Goal: Task Accomplishment & Management: Manage account settings

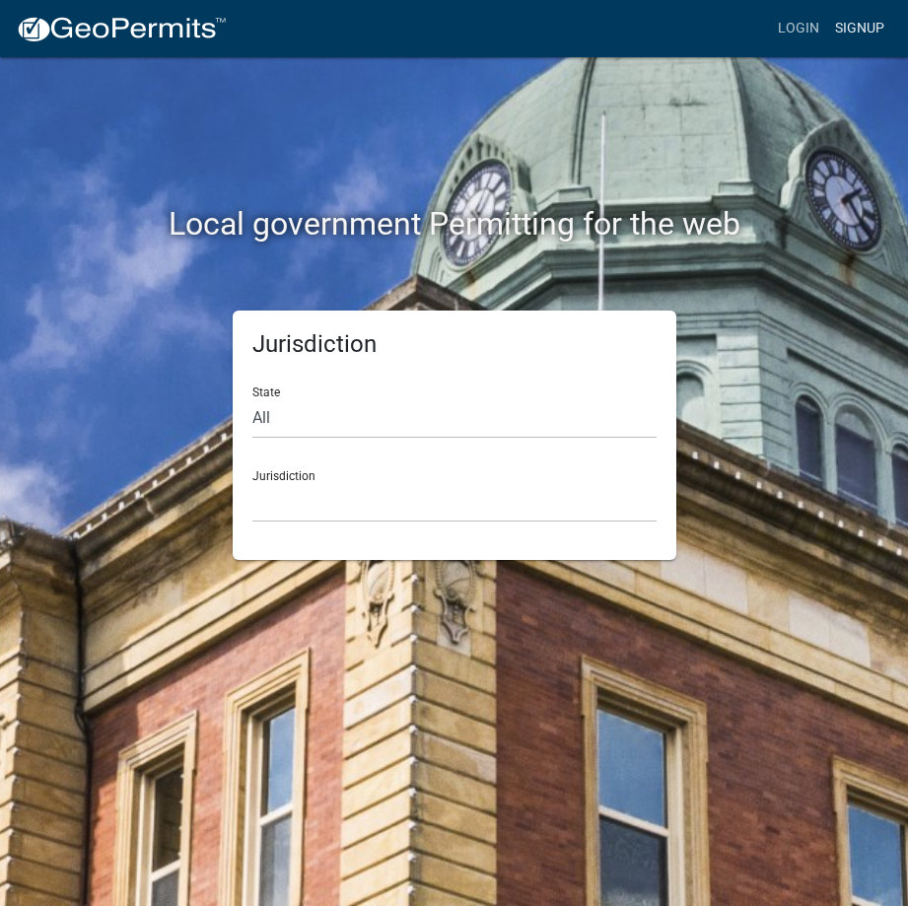
click at [860, 27] on link "Signup" at bounding box center [859, 28] width 65 height 37
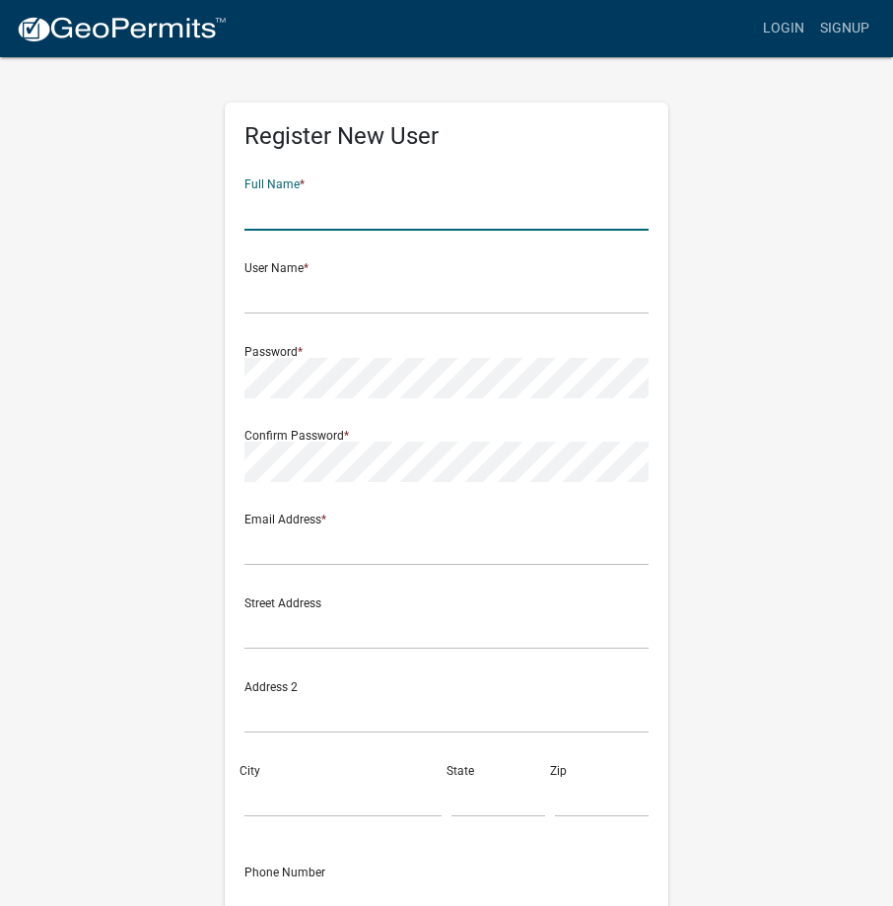
click at [304, 214] on input "text" at bounding box center [447, 210] width 404 height 40
type input "[PERSON_NAME]"
click at [274, 303] on input "text" at bounding box center [447, 294] width 404 height 40
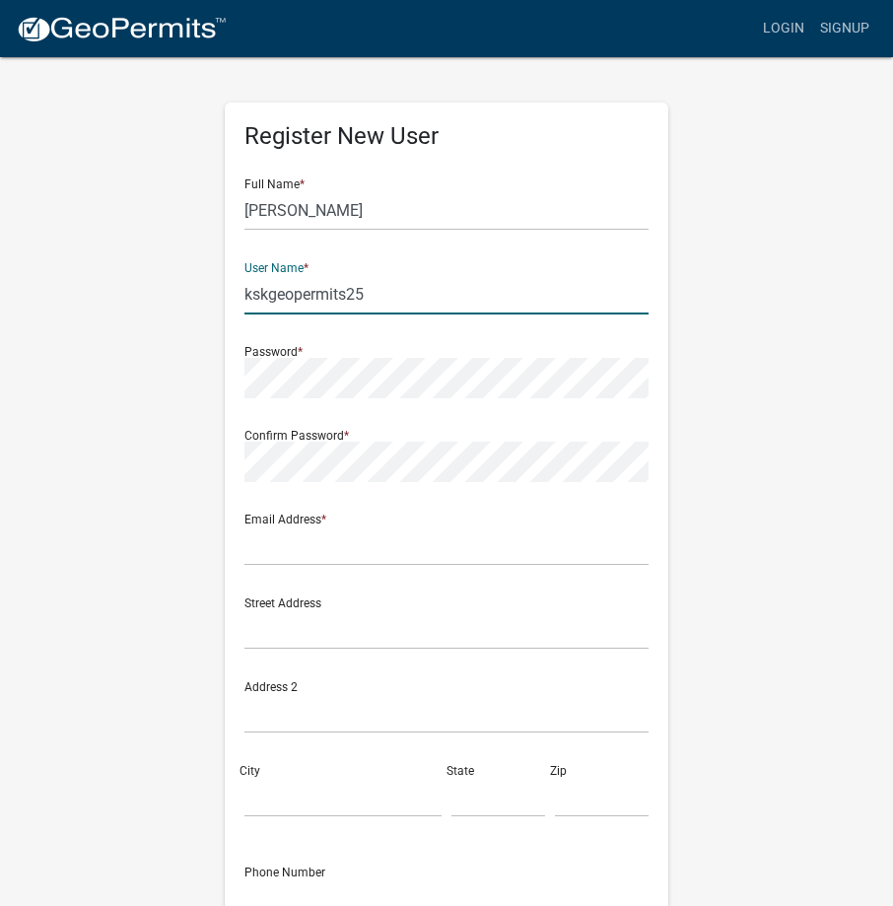
drag, startPoint x: 353, startPoint y: 295, endPoint x: 394, endPoint y: 289, distance: 41.8
click at [395, 288] on input "kskgeopermits25" at bounding box center [447, 294] width 404 height 40
drag, startPoint x: 345, startPoint y: 293, endPoint x: 393, endPoint y: 299, distance: 48.7
click at [393, 295] on input "kskgeopermits25" at bounding box center [447, 294] width 404 height 40
click at [245, 294] on input "kskgeopermits" at bounding box center [447, 294] width 404 height 40
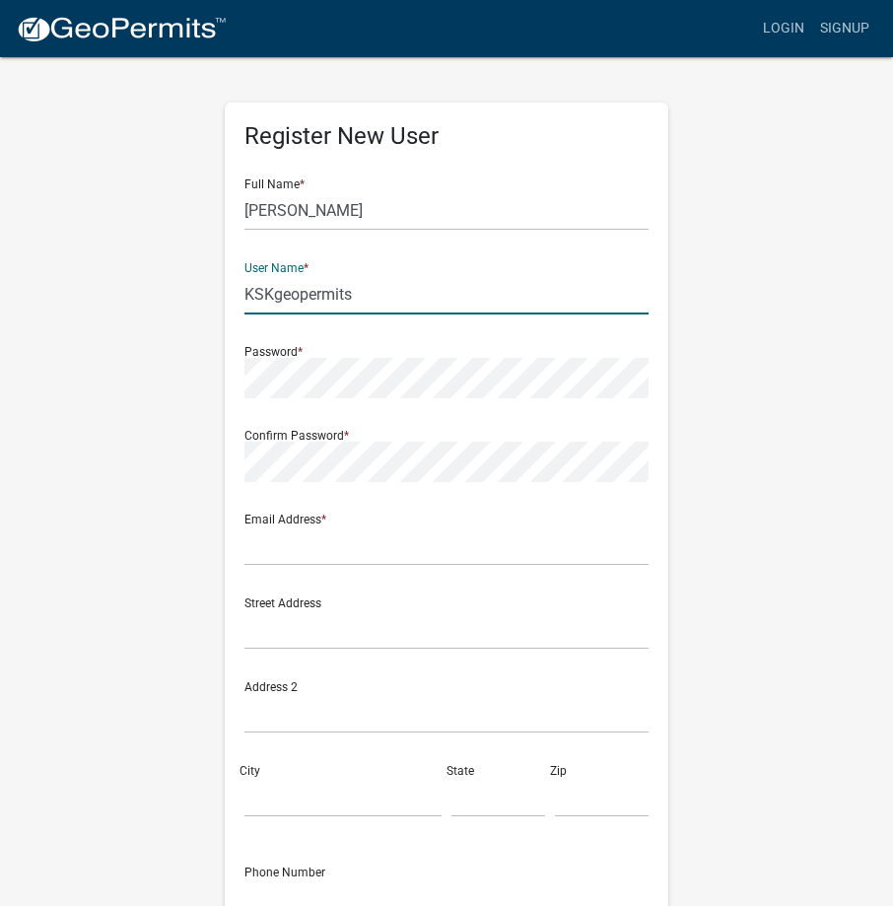
type input "KSKgeopermits"
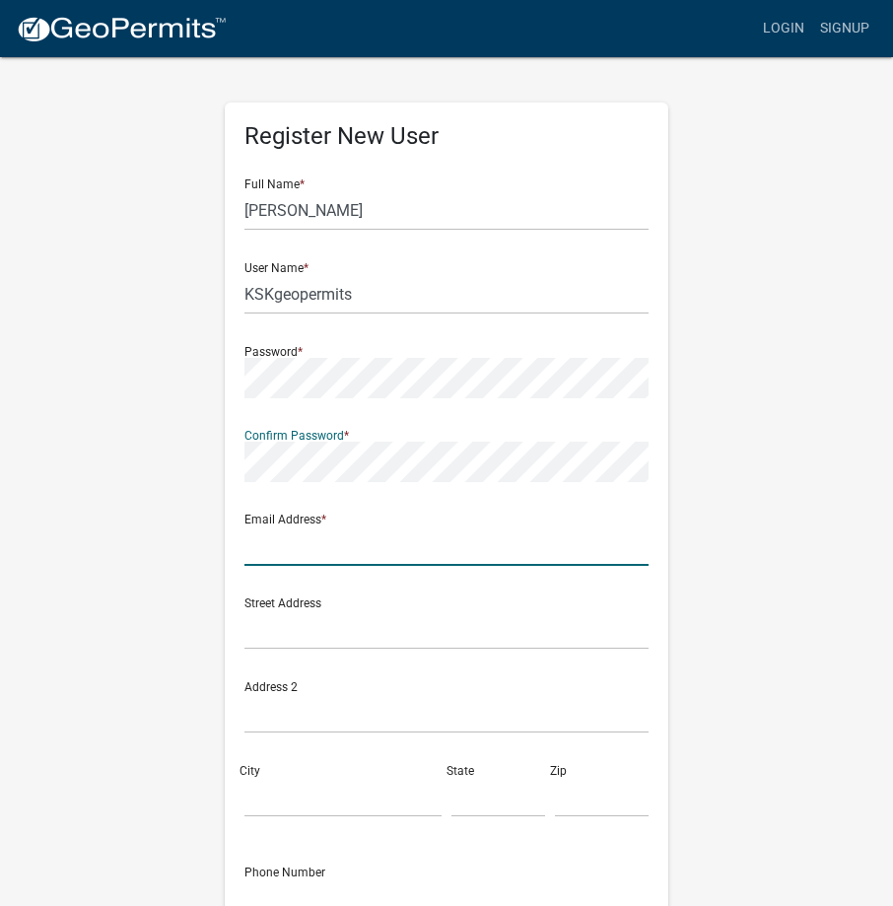
click at [311, 555] on input "text" at bounding box center [447, 546] width 404 height 40
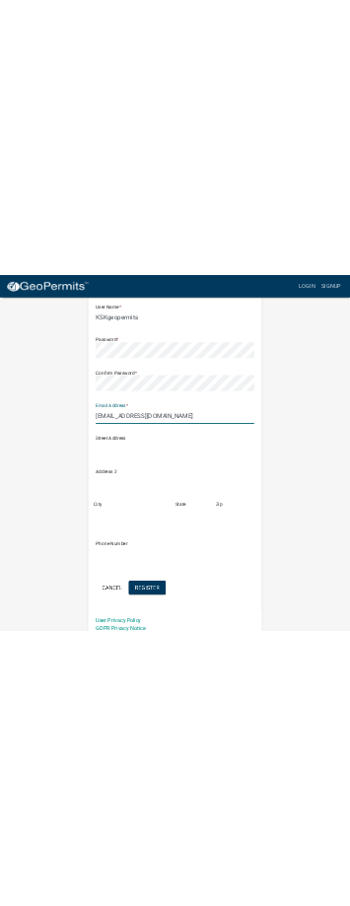
scroll to position [197, 0]
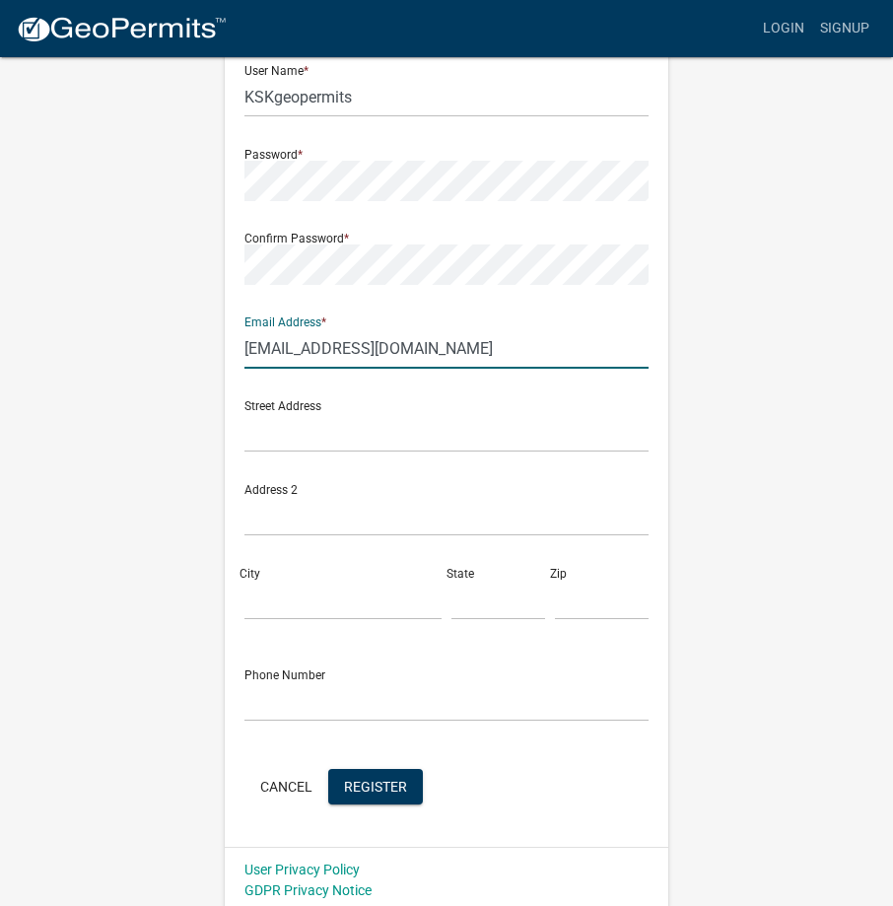
type input "[EMAIL_ADDRESS][DOMAIN_NAME]"
click at [308, 429] on input "text" at bounding box center [447, 432] width 404 height 40
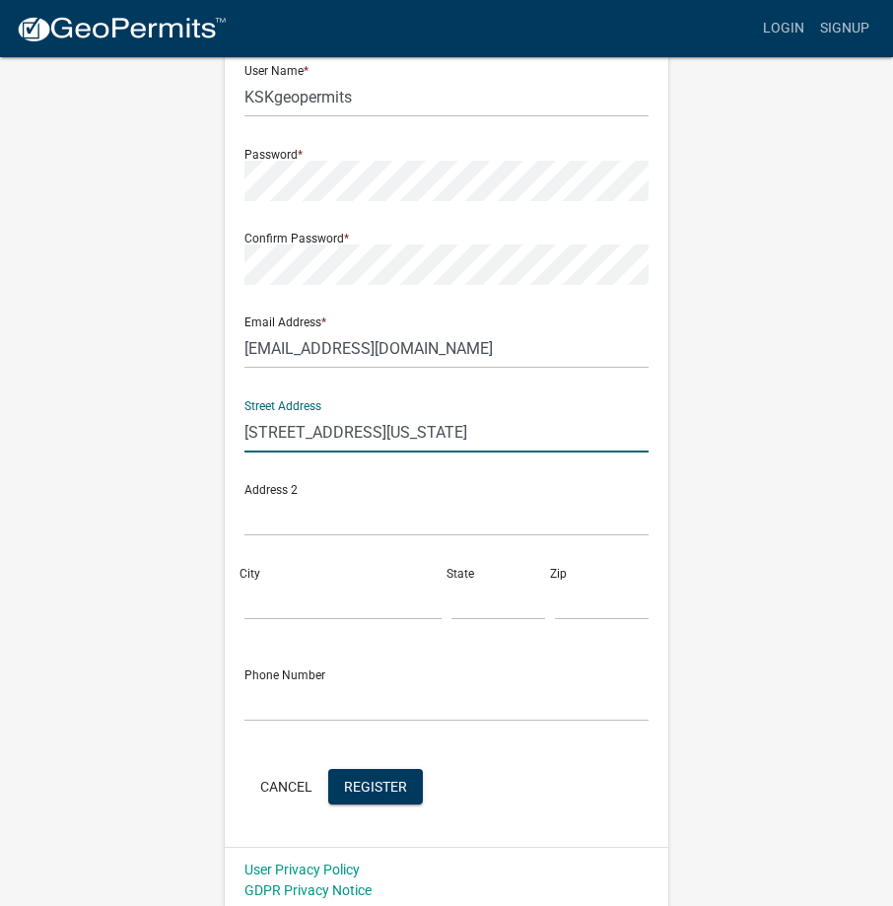
type input "[STREET_ADDRESS][US_STATE]"
click at [250, 607] on input "City" at bounding box center [343, 600] width 197 height 40
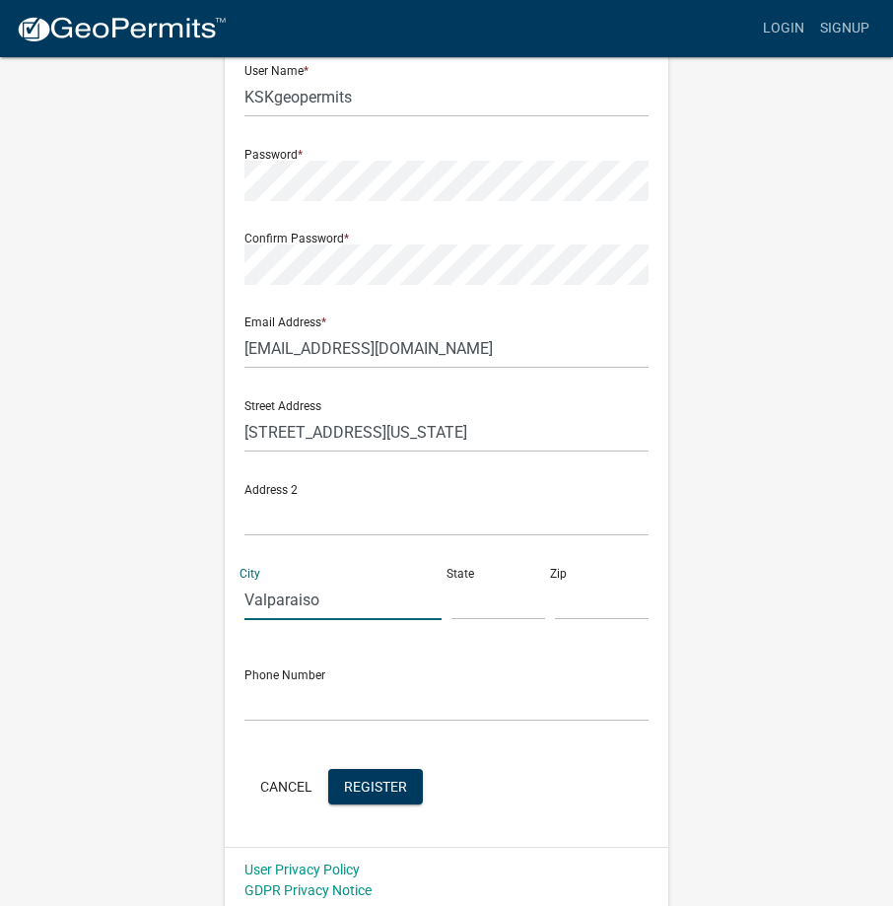
type input "Valparaiso"
click at [483, 606] on input "text" at bounding box center [499, 600] width 94 height 40
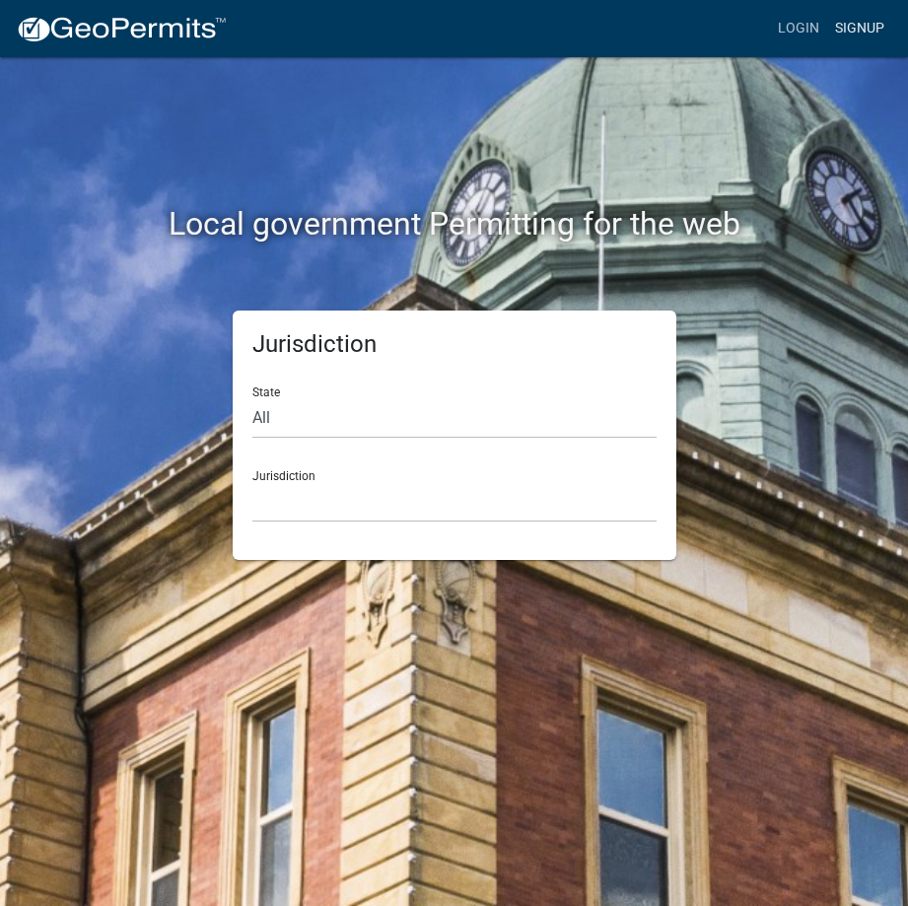
click at [862, 29] on link "Signup" at bounding box center [859, 28] width 65 height 37
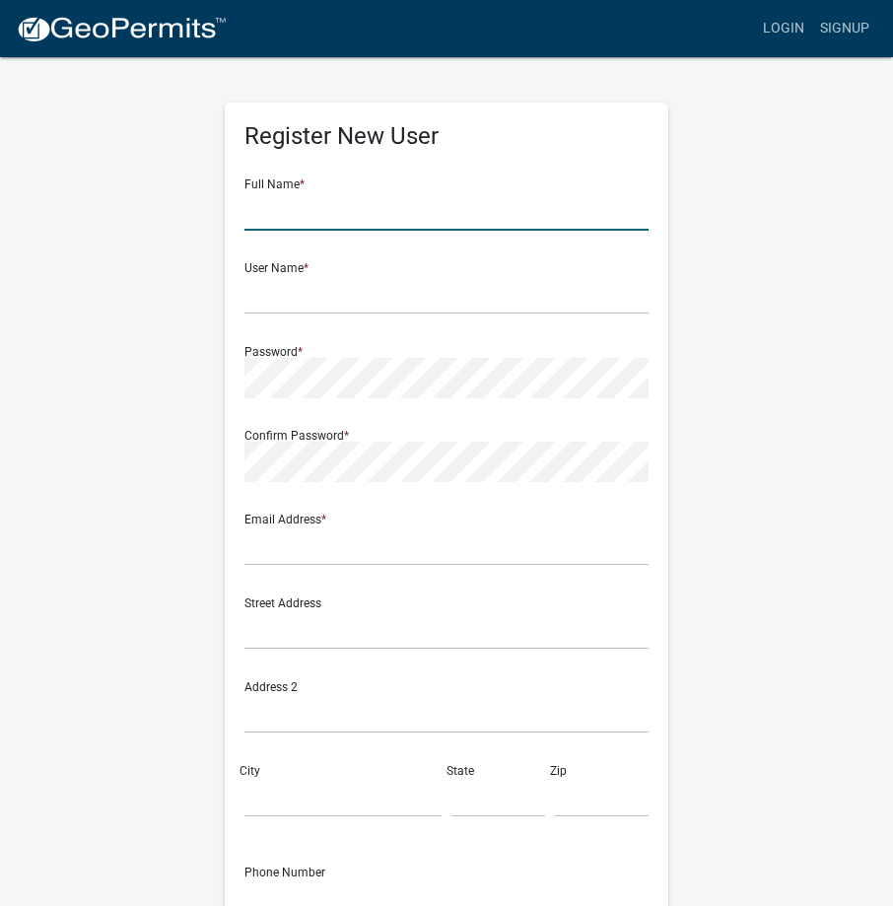
click at [277, 210] on input "text" at bounding box center [447, 210] width 404 height 40
type input "[PERSON_NAME]"
type input "KSKgeopermits"
type input "[EMAIL_ADDRESS][DOMAIN_NAME]"
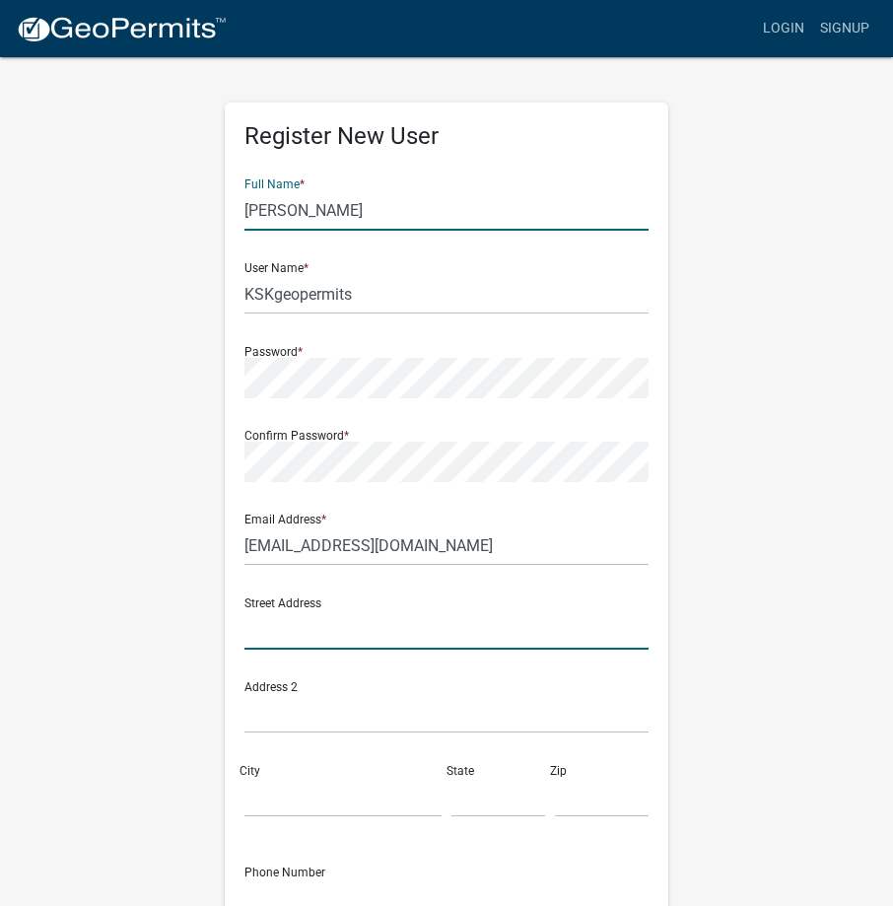
type input "[STREET_ADDRESS][US_STATE]"
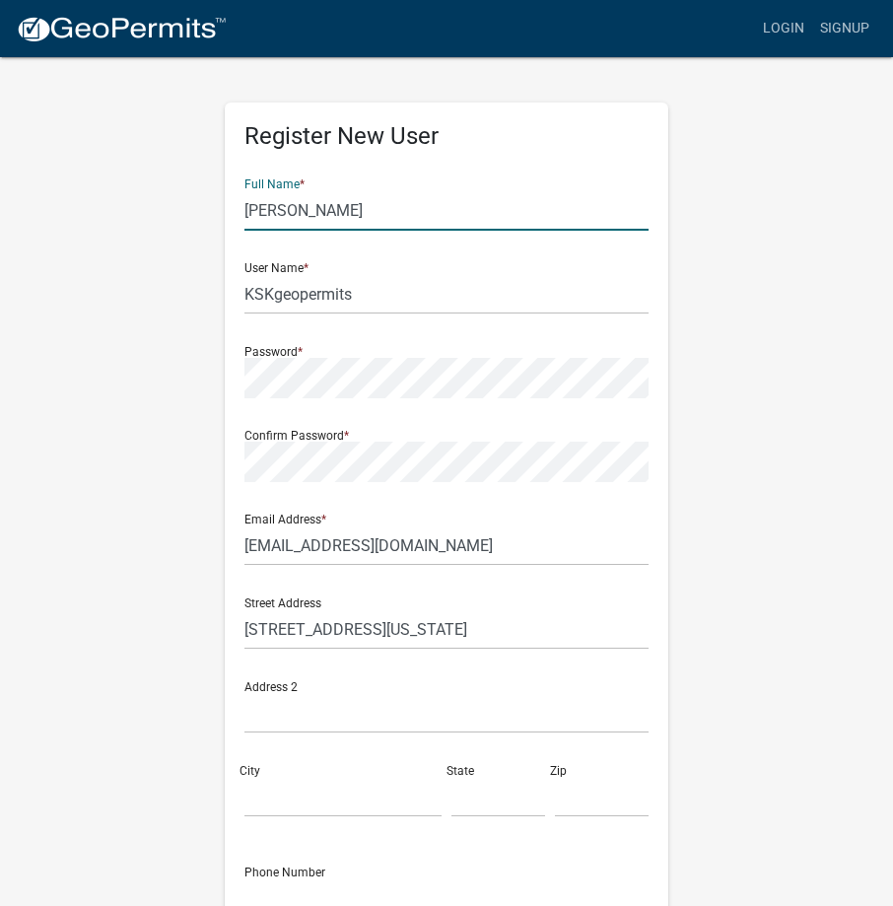
type input "Valparaiso"
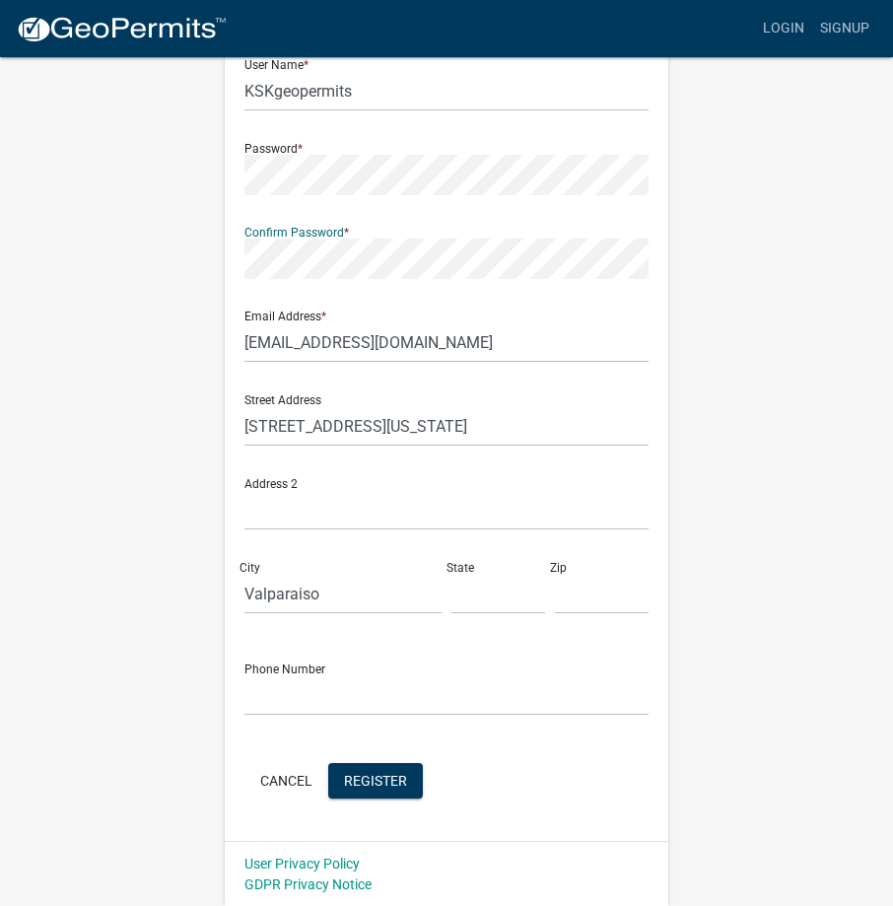
scroll to position [204, 0]
click at [459, 604] on input "text" at bounding box center [499, 593] width 94 height 40
type input "[US_STATE]"
click at [575, 610] on input "text" at bounding box center [602, 593] width 94 height 40
type input "46383"
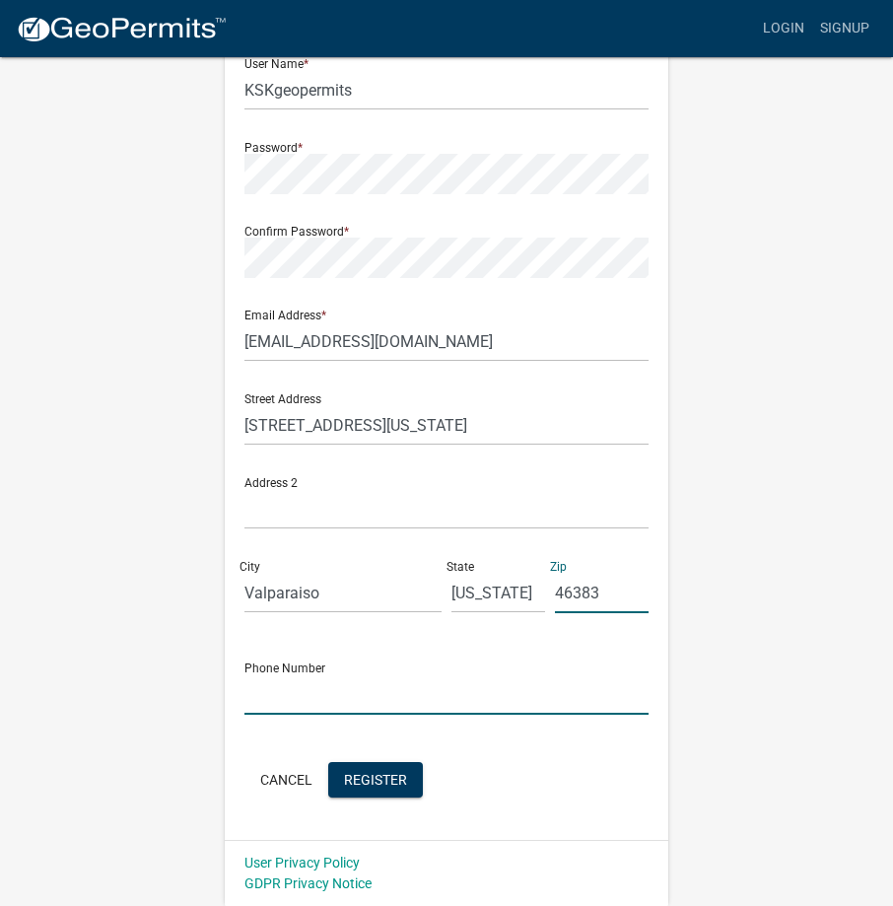
click at [300, 689] on input "text" at bounding box center [447, 695] width 404 height 40
type input "2195101153"
click at [376, 776] on span "Register" at bounding box center [375, 779] width 63 height 16
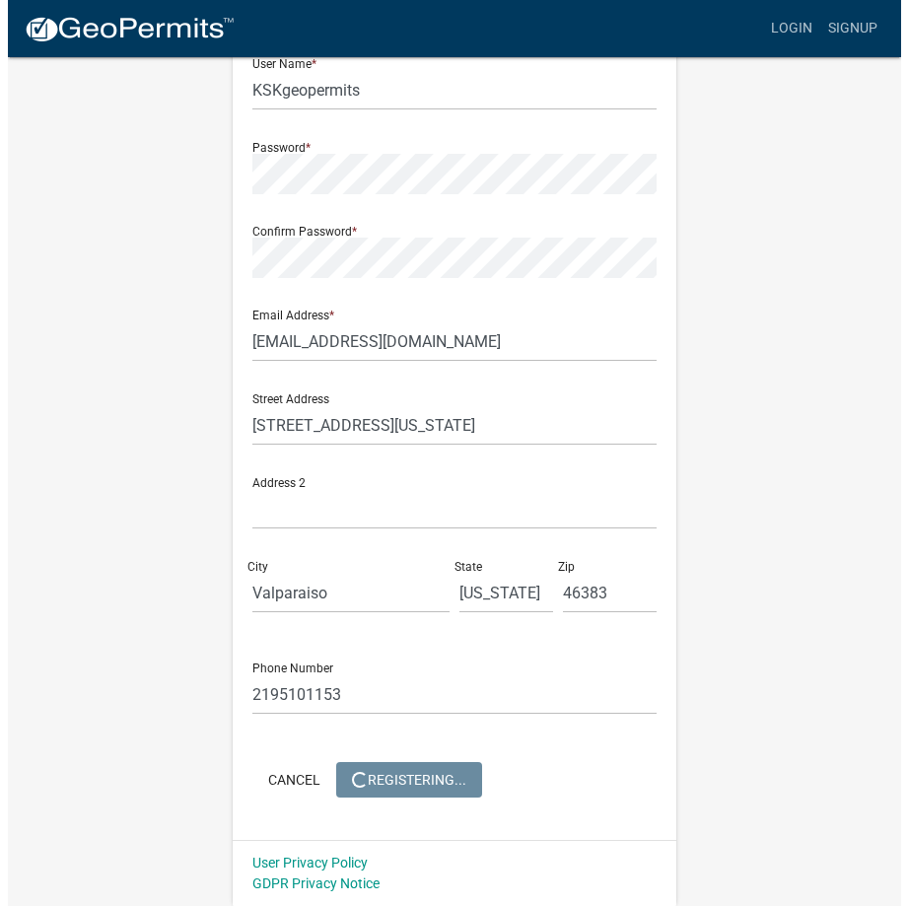
scroll to position [0, 0]
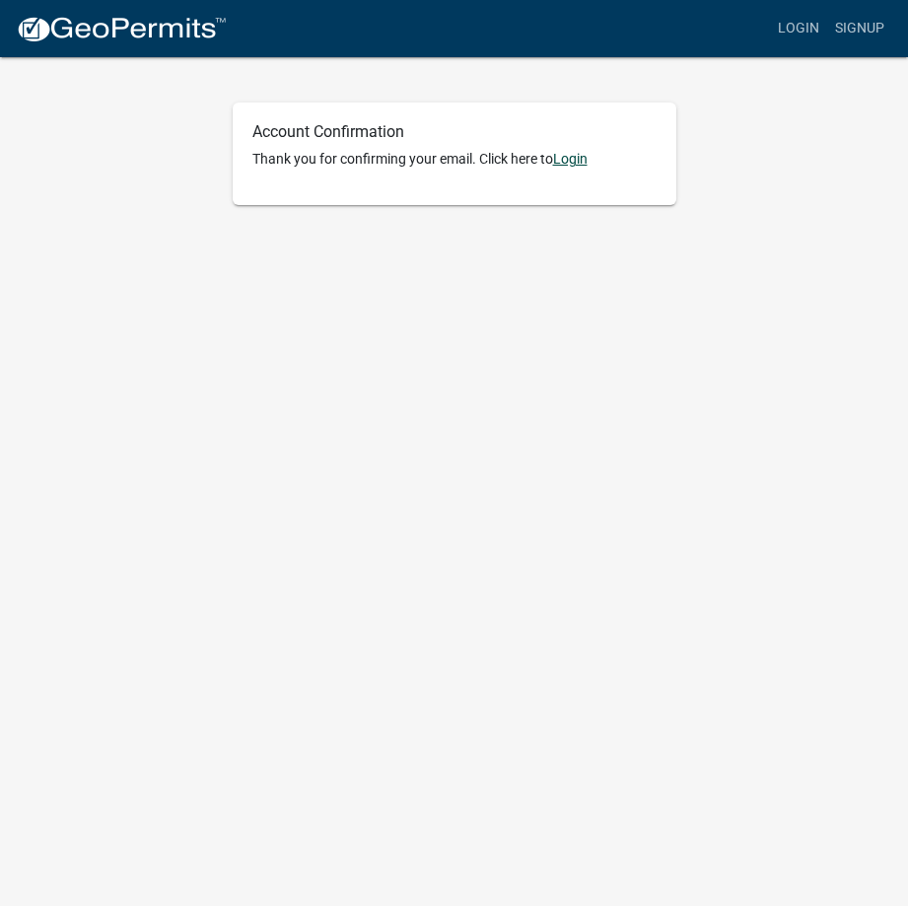
click at [578, 159] on link "Login" at bounding box center [570, 159] width 35 height 16
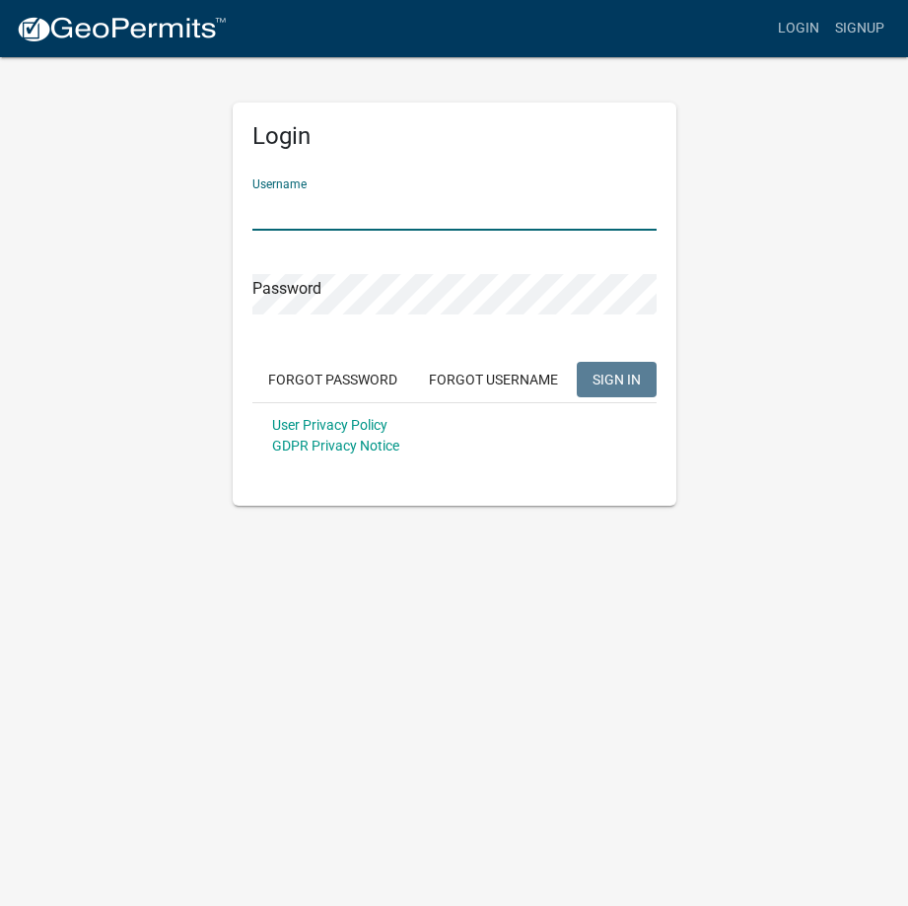
click at [336, 216] on input "Username" at bounding box center [454, 210] width 404 height 40
type input "KSKgeopermits"
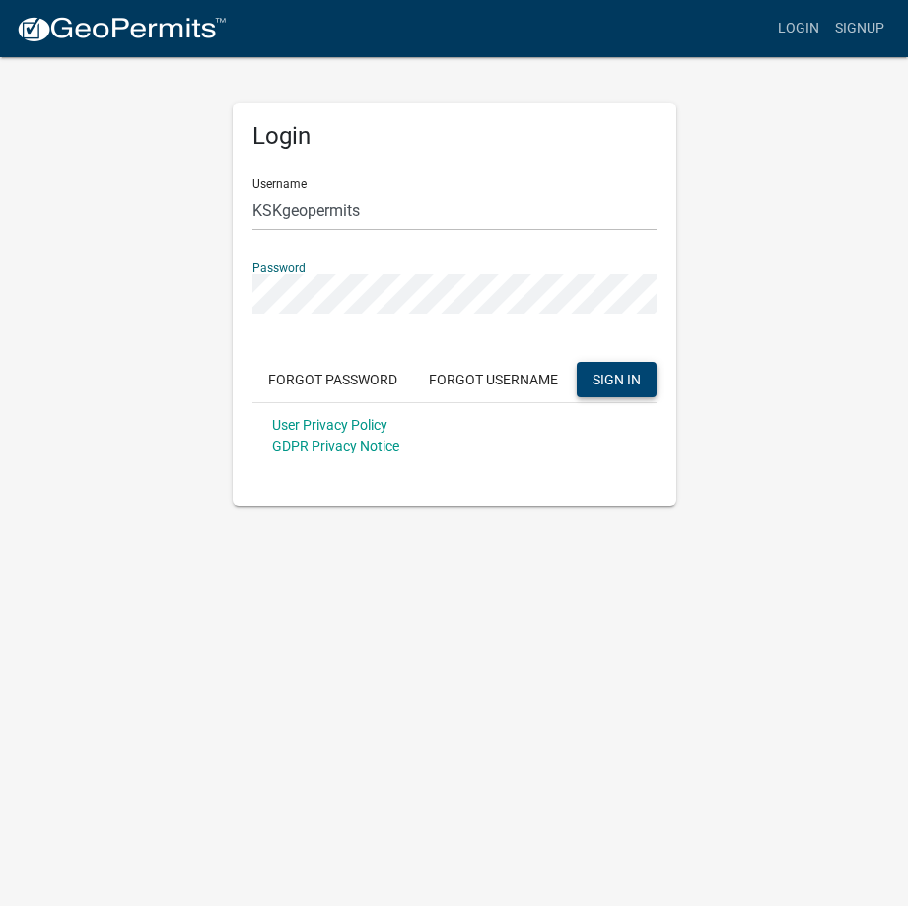
click at [634, 376] on span "SIGN IN" at bounding box center [617, 379] width 48 height 16
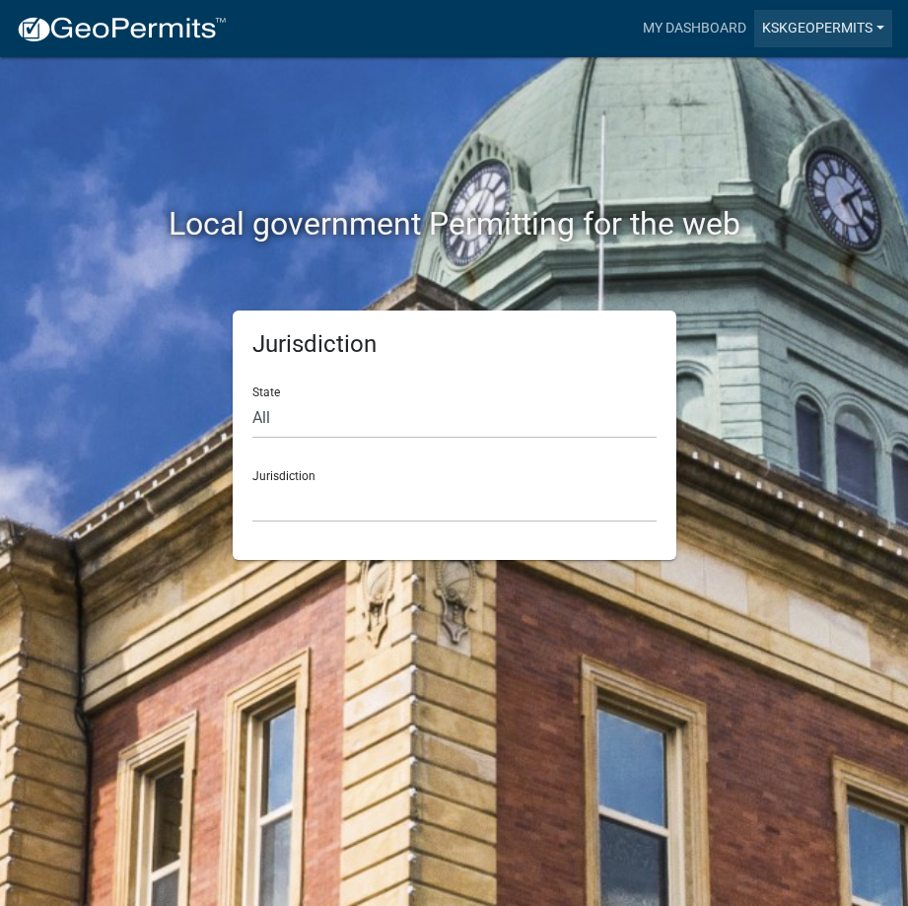
click at [879, 28] on link "KSKgeopermits" at bounding box center [823, 28] width 138 height 37
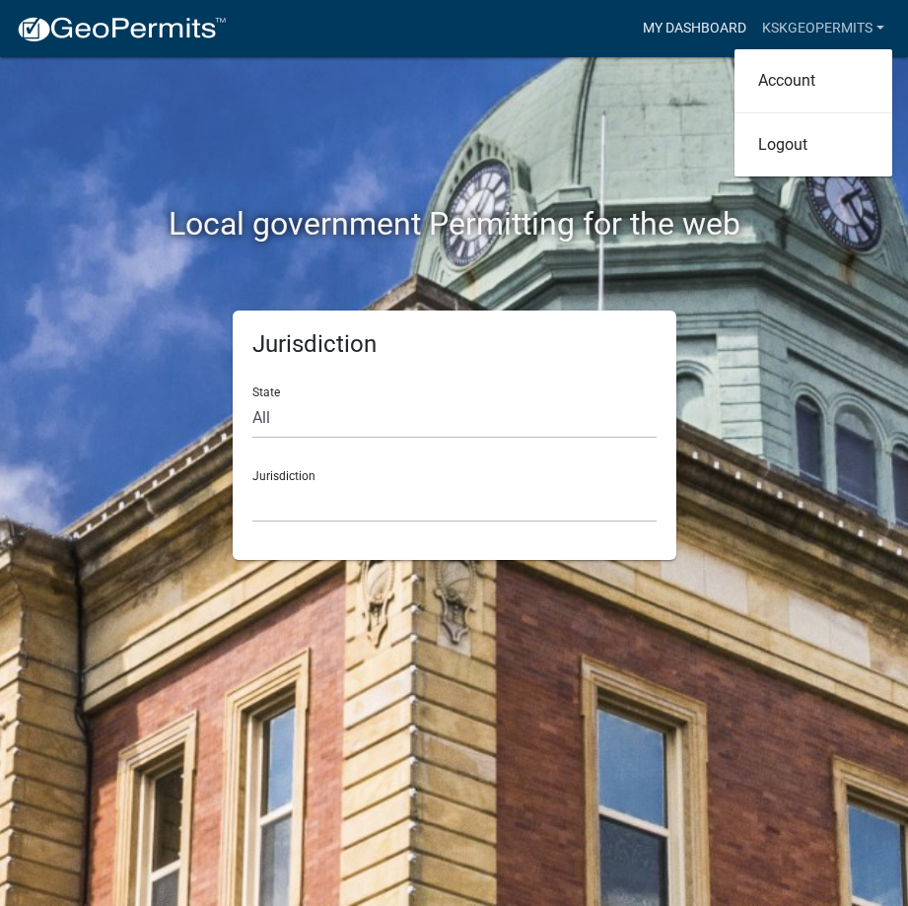
click at [715, 29] on link "My Dashboard" at bounding box center [694, 28] width 119 height 37
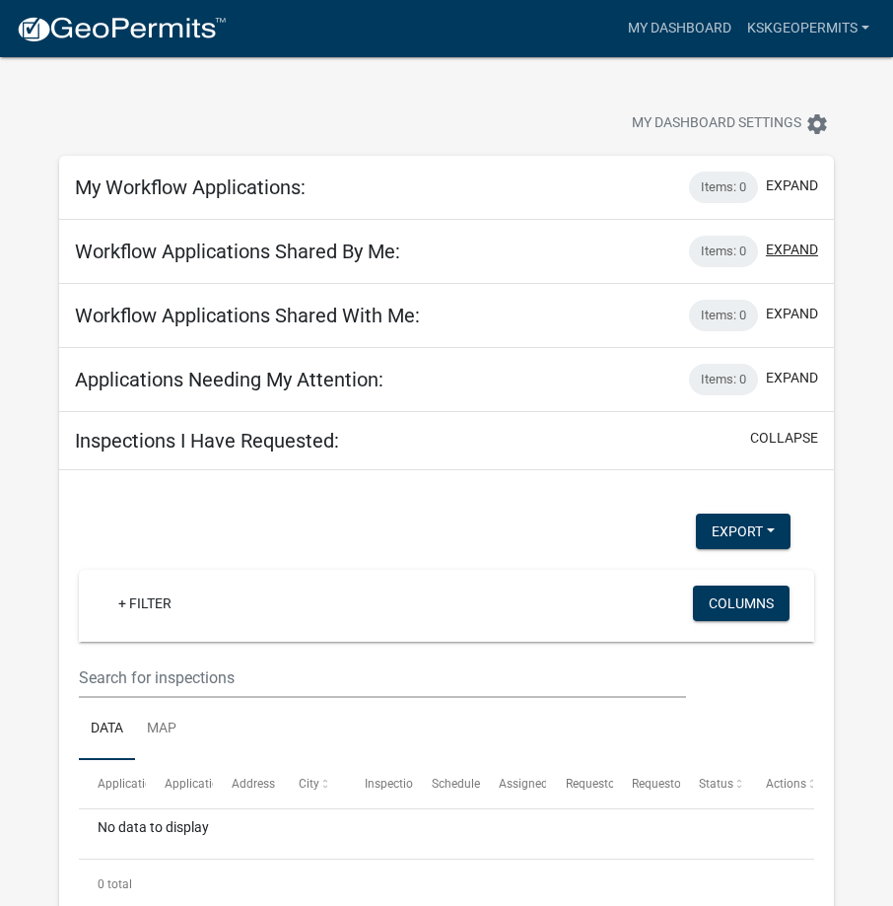
click at [797, 250] on button "expand" at bounding box center [792, 250] width 52 height 21
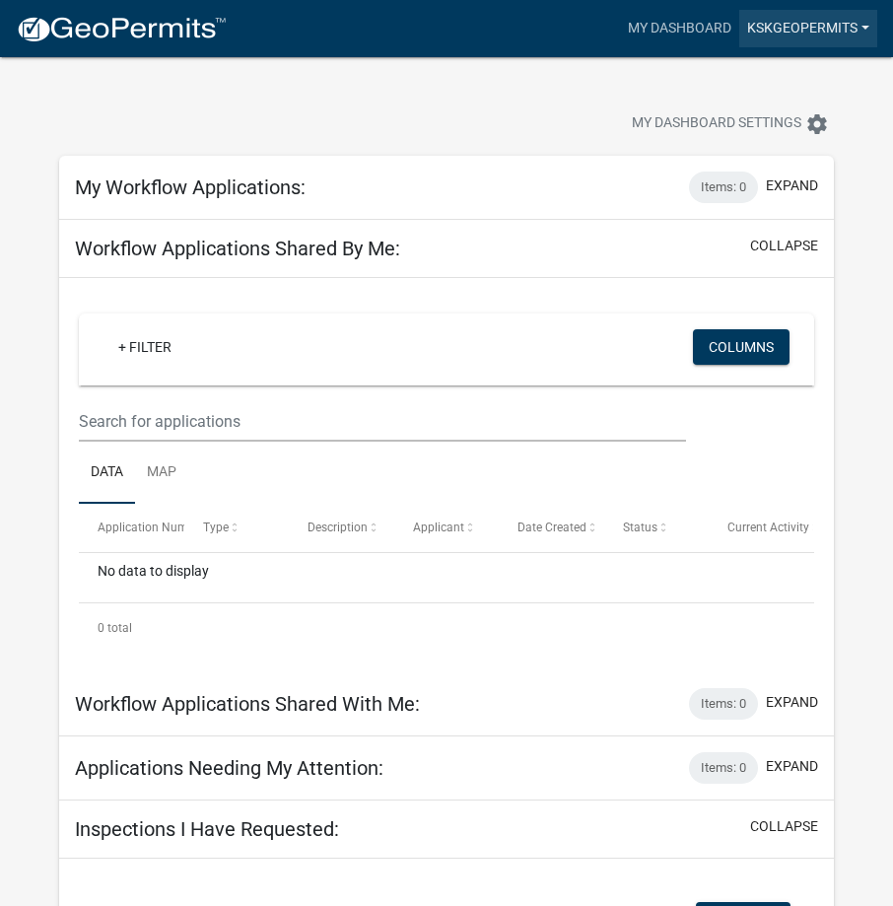
click at [866, 25] on link "KSKgeopermits" at bounding box center [809, 28] width 138 height 37
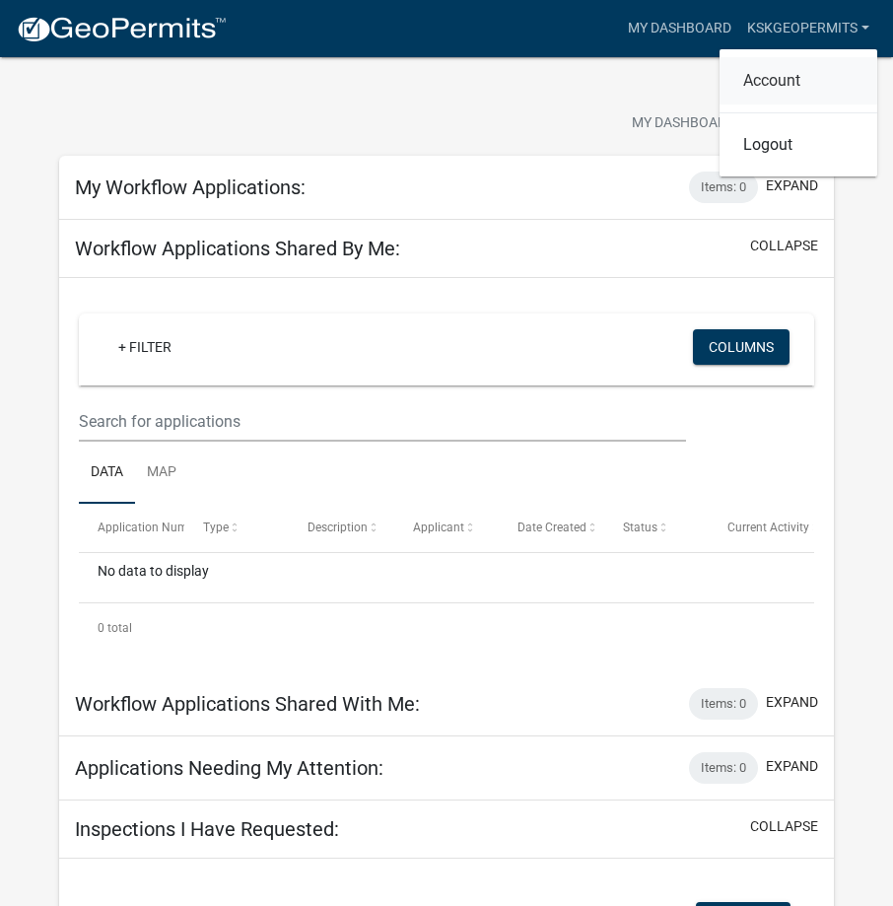
click at [775, 84] on link "Account" at bounding box center [799, 80] width 158 height 47
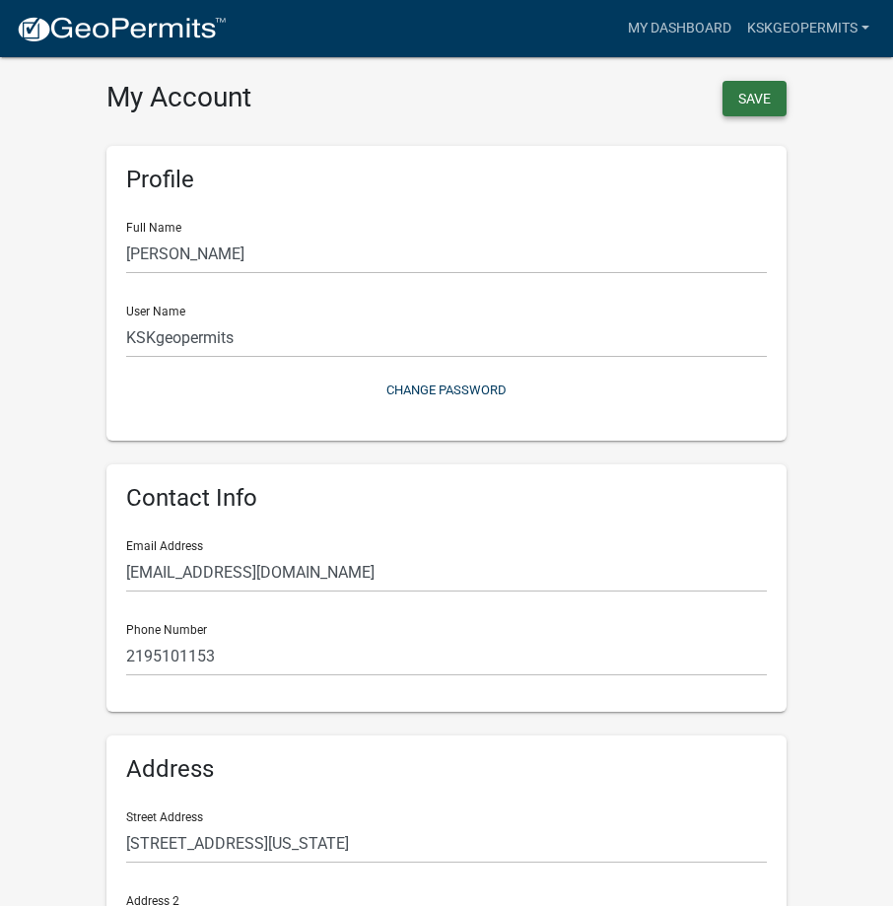
click at [744, 100] on button "Save" at bounding box center [755, 99] width 64 height 36
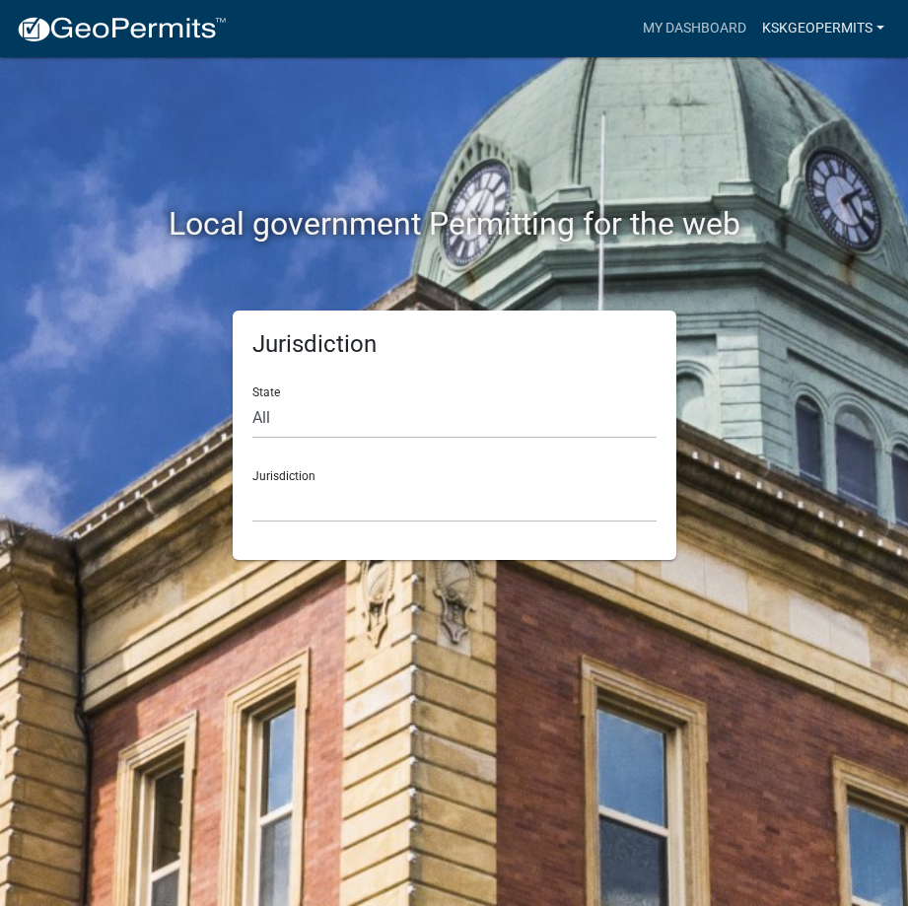
click at [870, 26] on link "KSKgeopermits" at bounding box center [823, 28] width 138 height 37
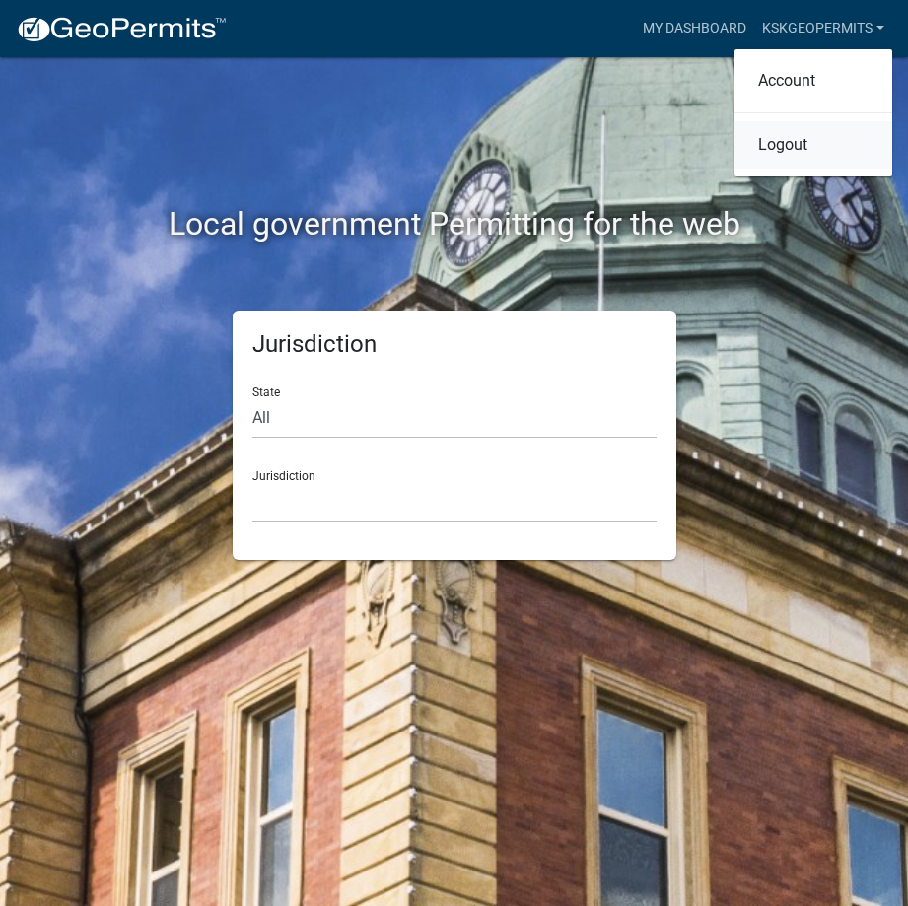
click at [789, 145] on link "Logout" at bounding box center [814, 144] width 158 height 47
